Goal: Information Seeking & Learning: Learn about a topic

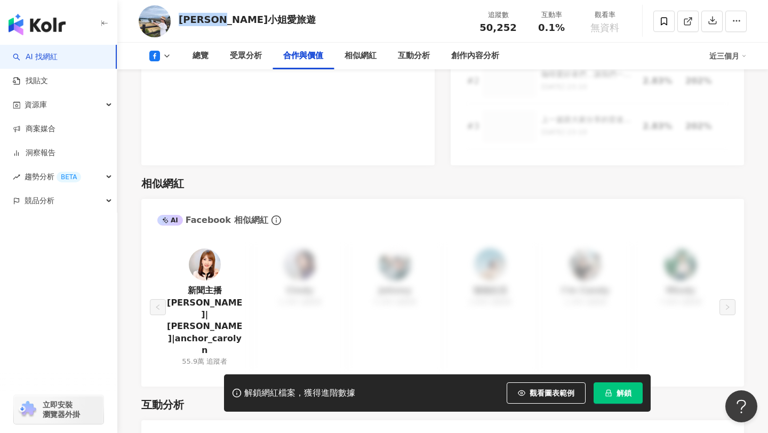
scroll to position [1520, 0]
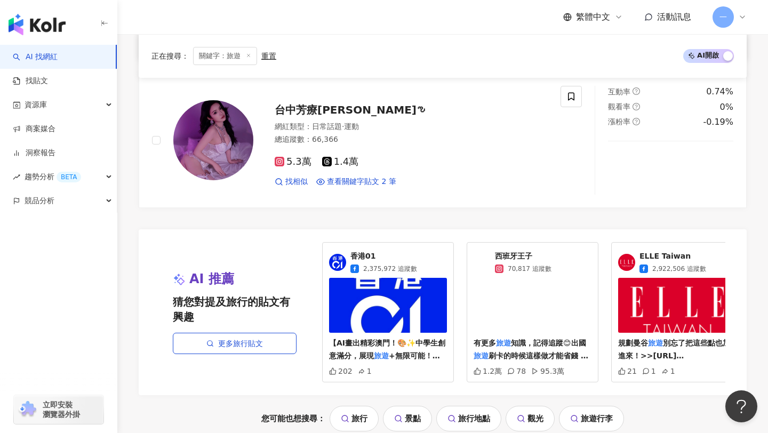
scroll to position [2062, 0]
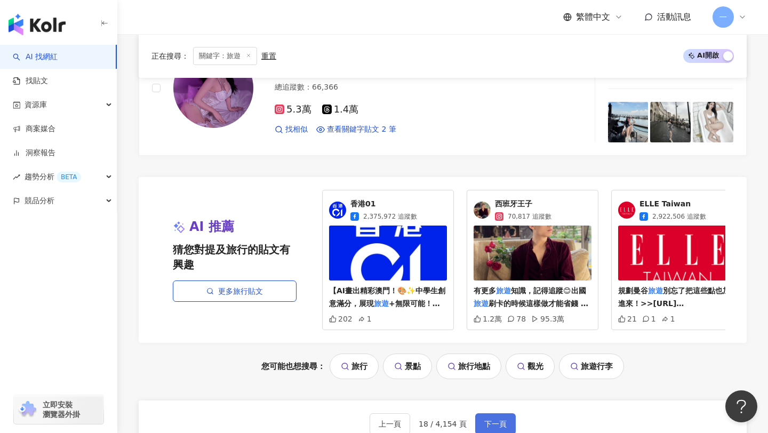
click at [496, 420] on span "下一頁" at bounding box center [495, 424] width 22 height 9
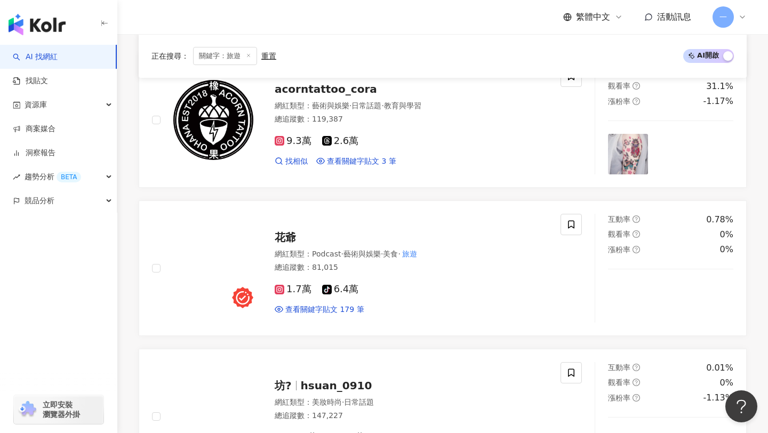
scroll to position [1281, 0]
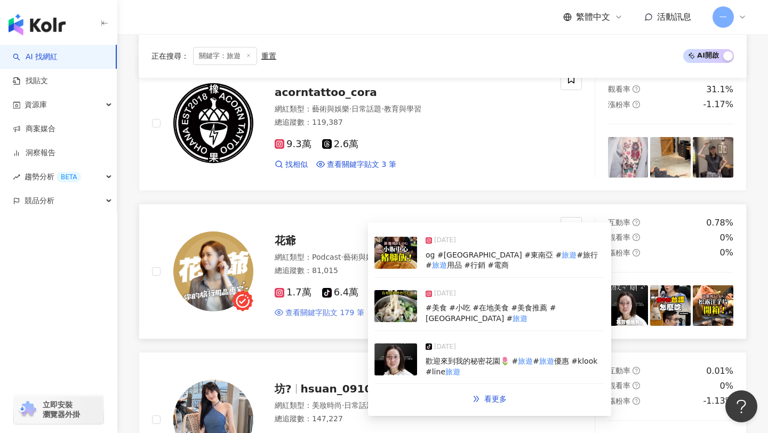
click at [346, 315] on span "查看關鍵字貼文 179 筆" at bounding box center [324, 313] width 79 height 11
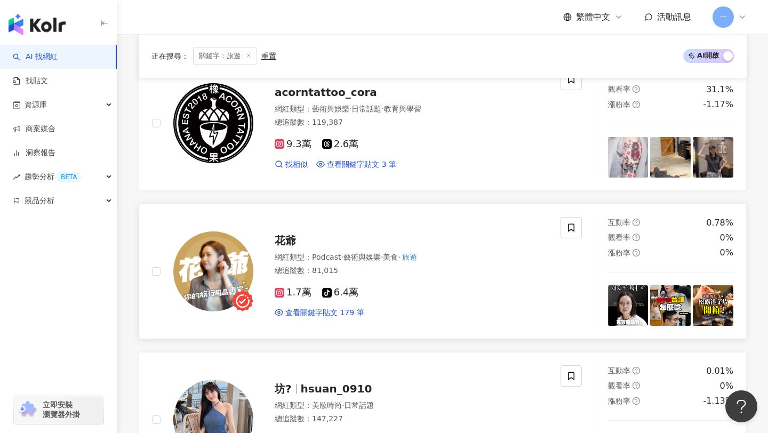
click at [279, 245] on span "花爺" at bounding box center [285, 240] width 21 height 13
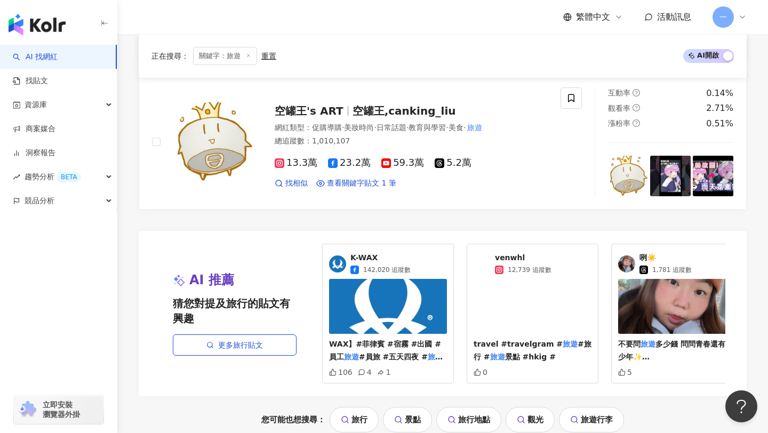
scroll to position [2383, 0]
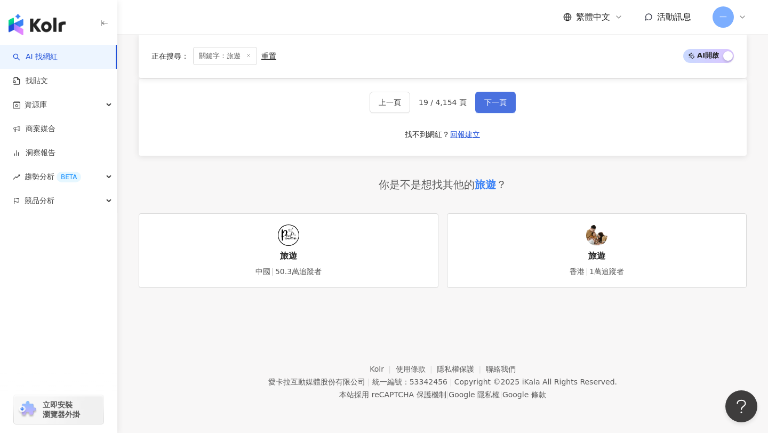
click at [502, 101] on span "下一頁" at bounding box center [495, 102] width 22 height 9
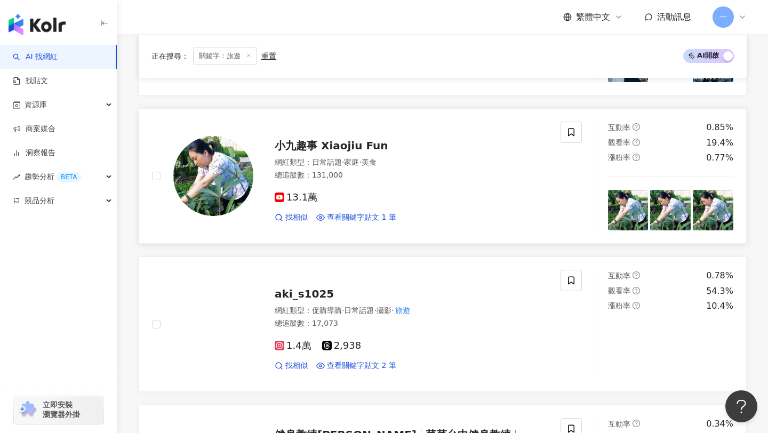
scroll to position [1075, 0]
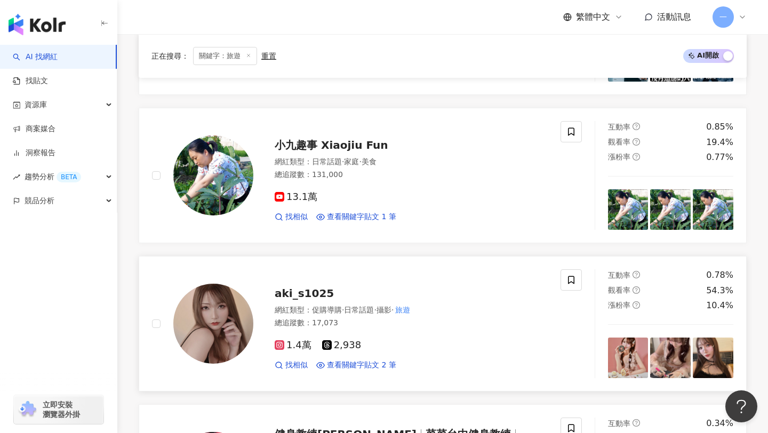
click at [299, 289] on span "aki_s1025" at bounding box center [304, 293] width 59 height 13
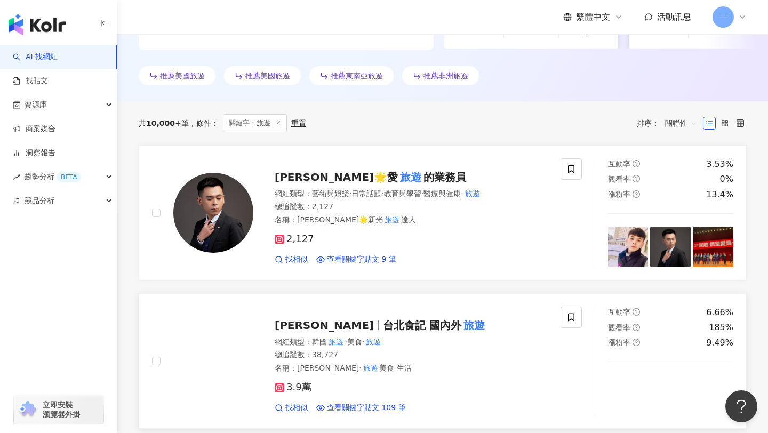
scroll to position [298, 0]
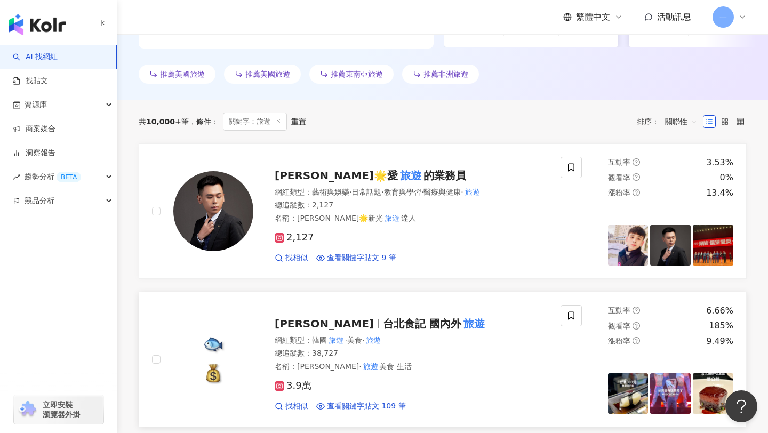
click at [317, 325] on span "[PERSON_NAME]" at bounding box center [324, 323] width 99 height 13
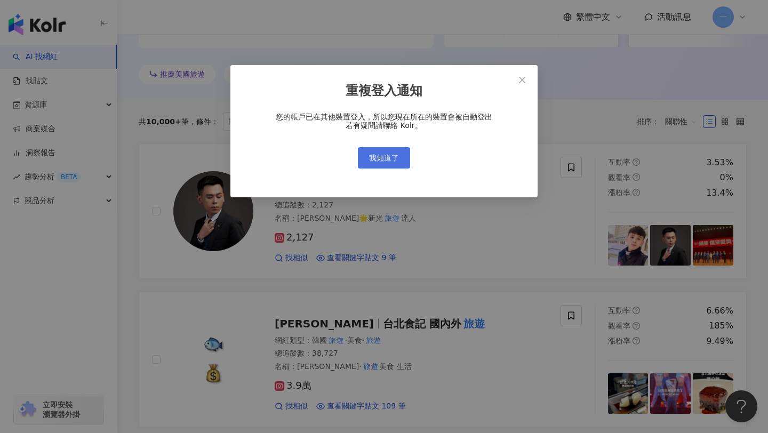
click at [382, 161] on span "我知道了" at bounding box center [384, 158] width 30 height 9
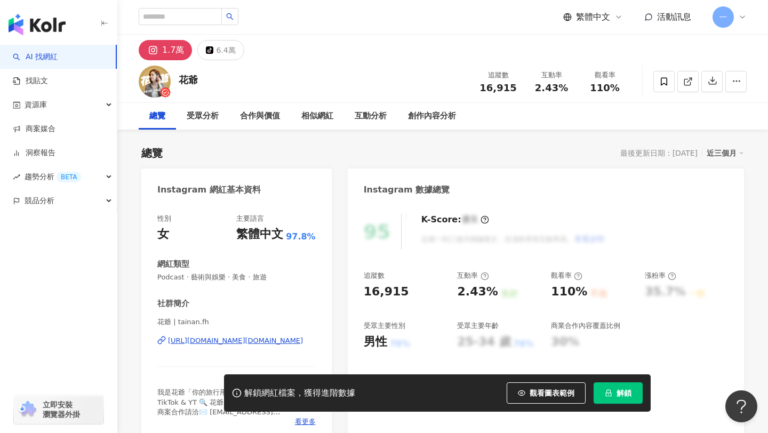
click at [249, 339] on div "https://www.instagram.com/tainan.fh/" at bounding box center [235, 341] width 135 height 10
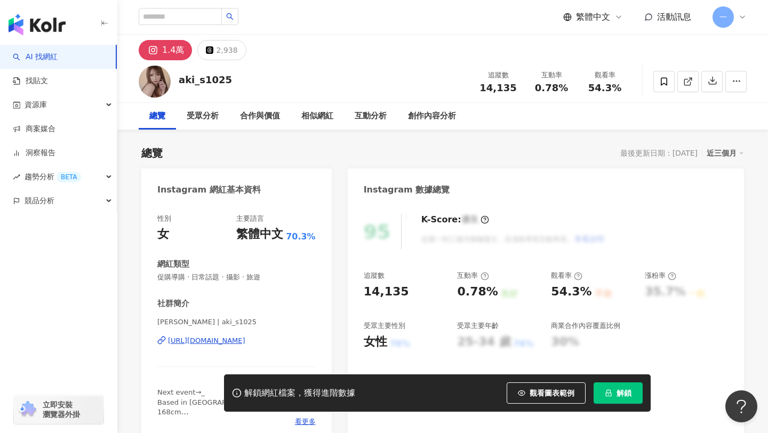
click at [245, 341] on div "https://www.instagram.com/aki_s1025/" at bounding box center [206, 341] width 77 height 10
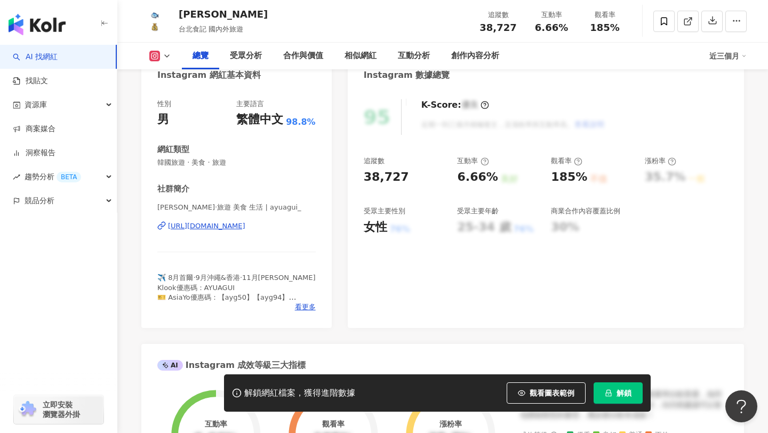
scroll to position [101, 0]
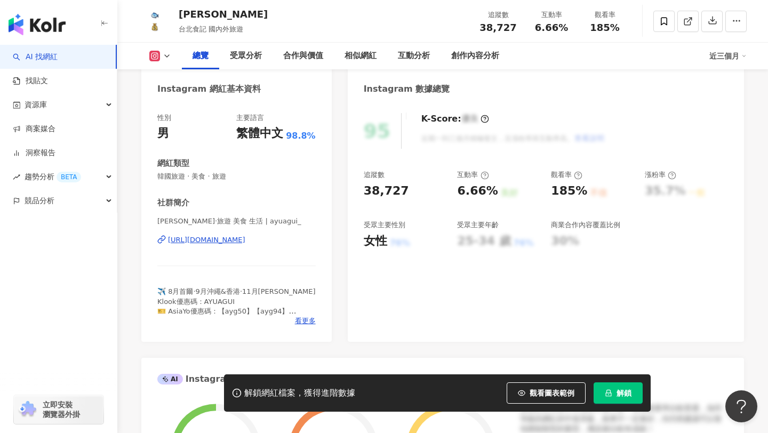
click at [213, 242] on div "[URL][DOMAIN_NAME]" at bounding box center [206, 240] width 77 height 10
